Goal: Browse casually

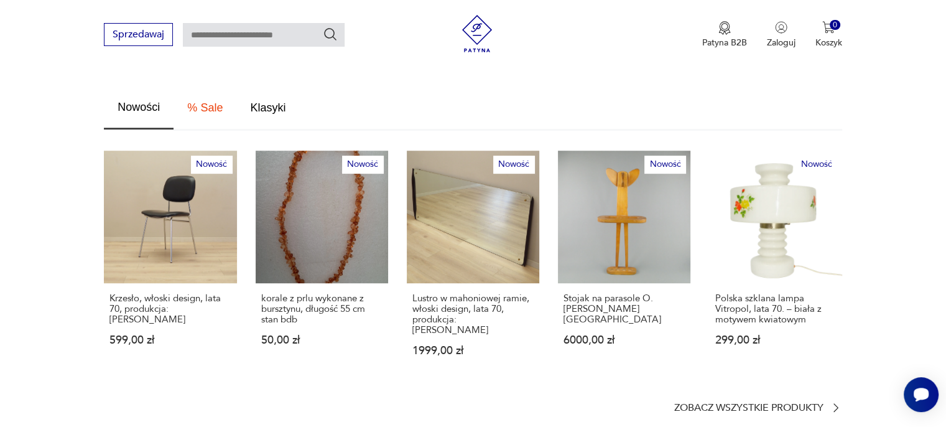
scroll to position [746, 0]
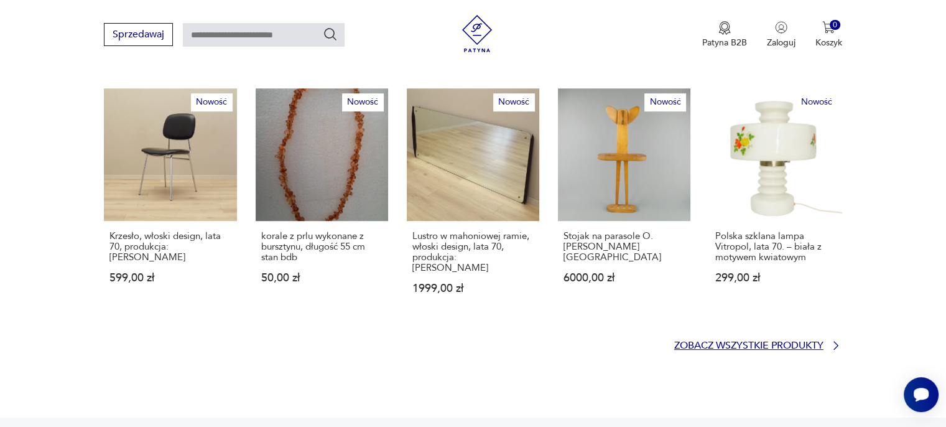
click at [687, 341] on p "Zobacz wszystkie produkty" at bounding box center [748, 345] width 149 height 8
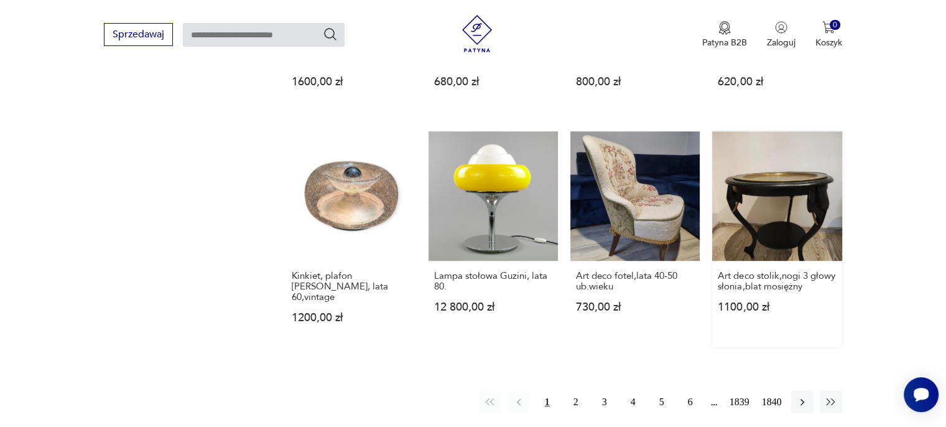
scroll to position [988, 0]
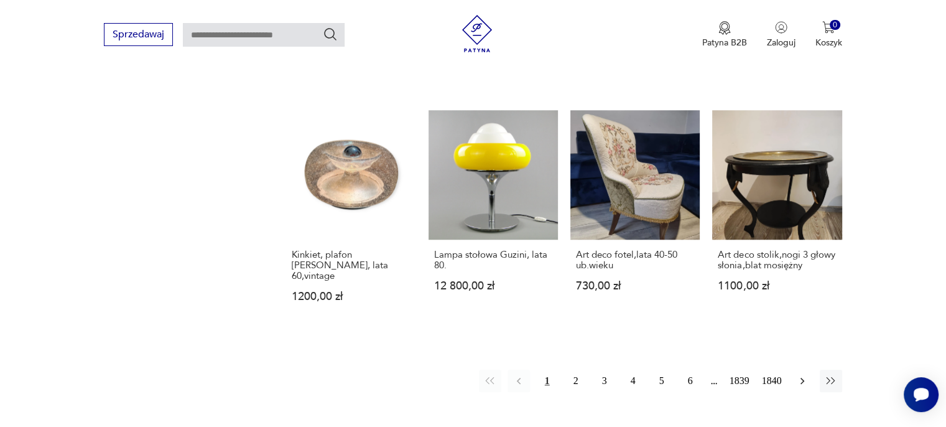
click at [797, 374] on icon "button" at bounding box center [802, 380] width 12 height 12
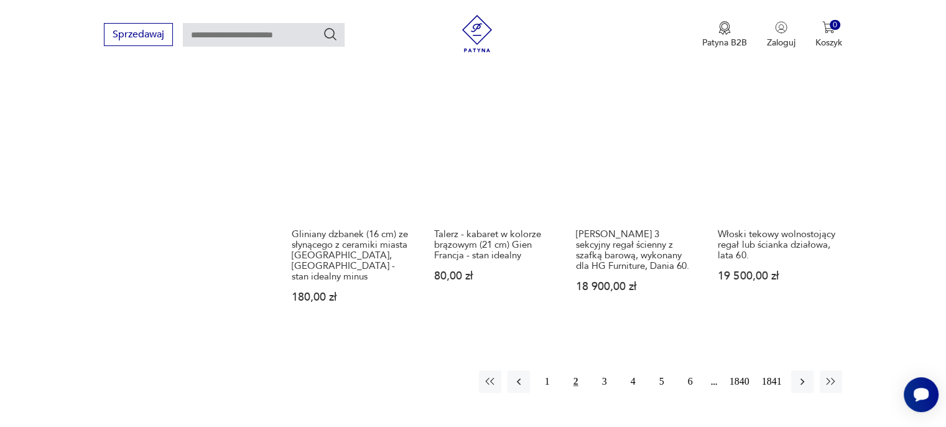
scroll to position [1031, 0]
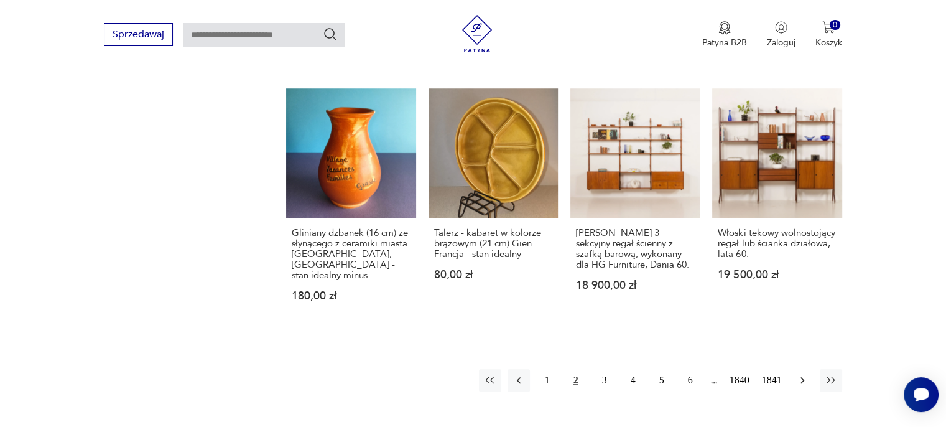
click at [800, 377] on icon "button" at bounding box center [802, 380] width 4 height 7
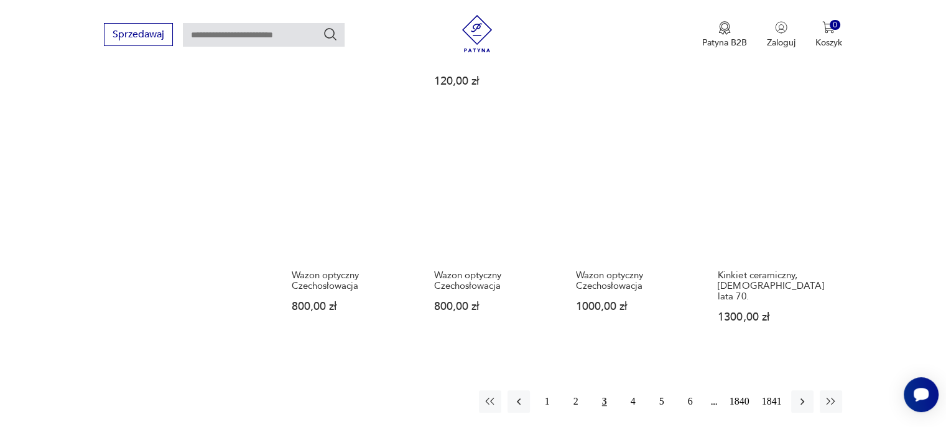
scroll to position [1031, 0]
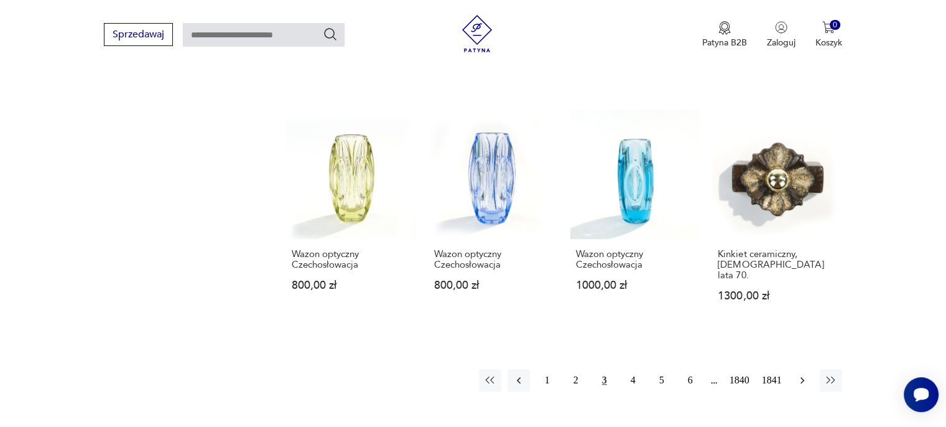
click at [799, 374] on icon "button" at bounding box center [802, 380] width 12 height 12
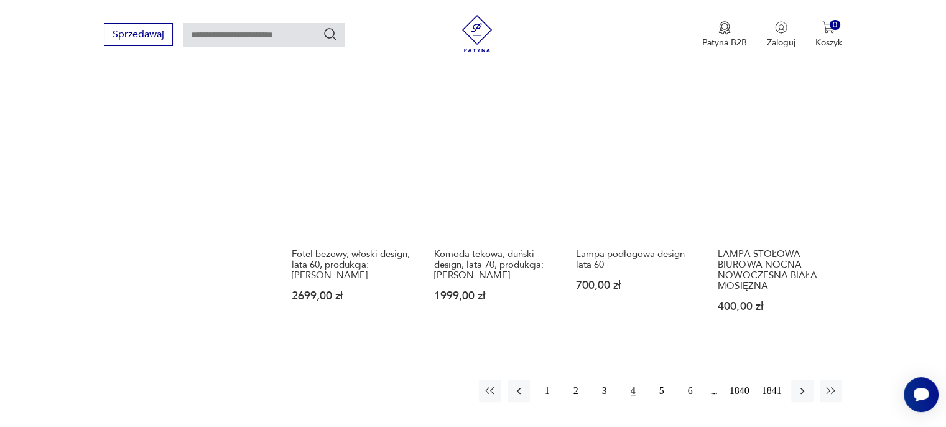
scroll to position [1031, 0]
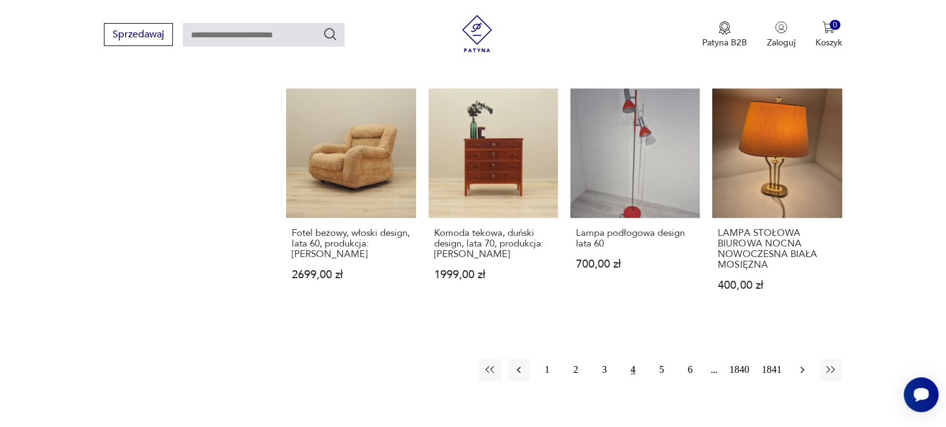
click at [805, 363] on icon "button" at bounding box center [802, 369] width 12 height 12
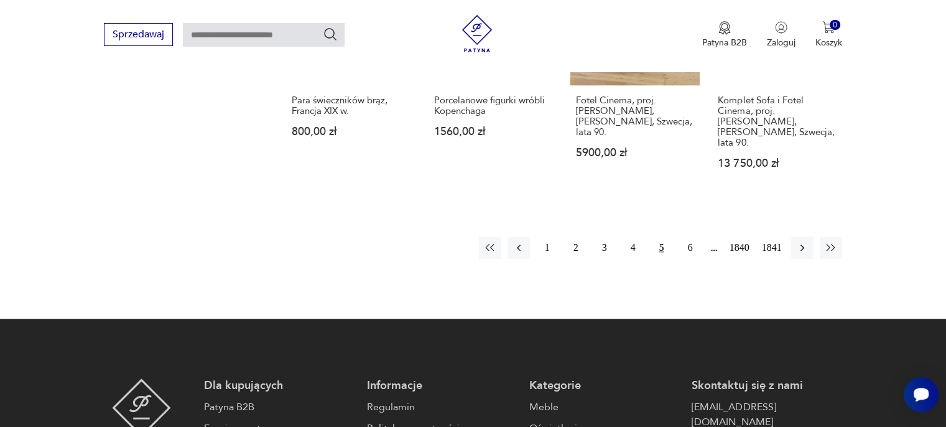
scroll to position [1218, 0]
